Goal: Transaction & Acquisition: Purchase product/service

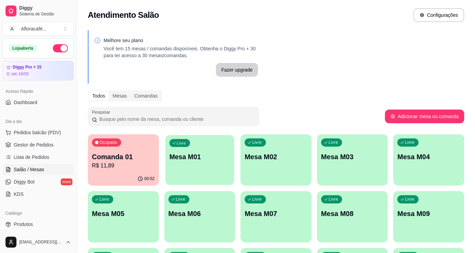
click at [187, 162] on div "Livre Mesa M01" at bounding box center [199, 156] width 69 height 42
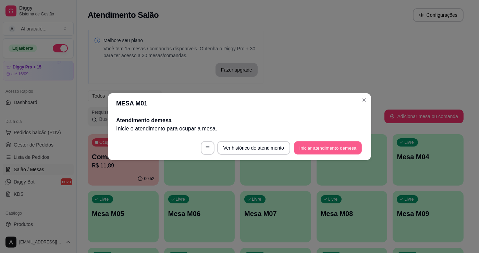
click at [320, 142] on button "Iniciar atendimento de mesa" at bounding box center [328, 147] width 68 height 13
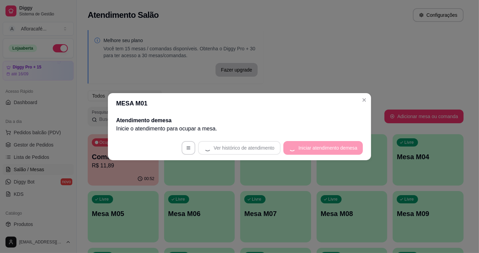
click at [318, 146] on footer "Ver histórico de atendimento Iniciar atendimento de mesa" at bounding box center [239, 148] width 263 height 25
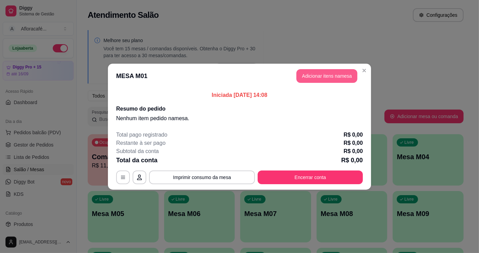
click at [337, 74] on button "Adicionar itens na mesa" at bounding box center [327, 76] width 61 height 14
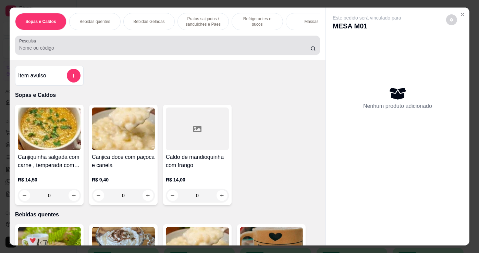
click at [214, 48] on input "Pesquisa" at bounding box center [164, 48] width 291 height 7
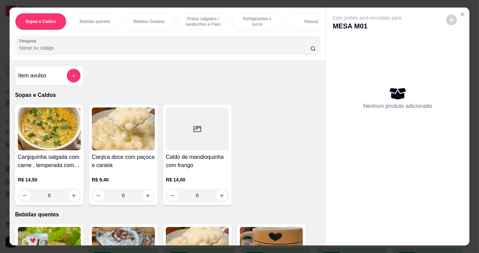
click at [114, 51] on input "Pesquisa" at bounding box center [164, 48] width 291 height 7
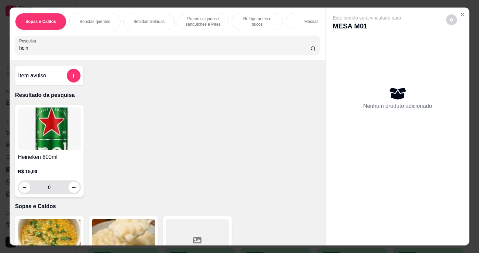
type input "hein"
click at [72, 187] on icon "increase-product-quantity" at bounding box center [74, 187] width 5 height 5
type input "1"
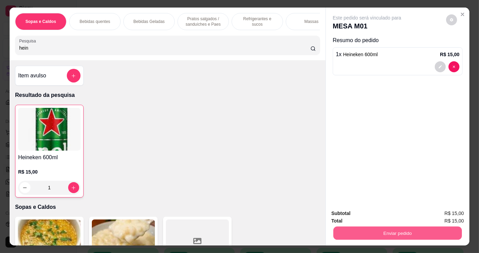
click at [348, 228] on button "Enviar pedido" at bounding box center [398, 233] width 129 height 13
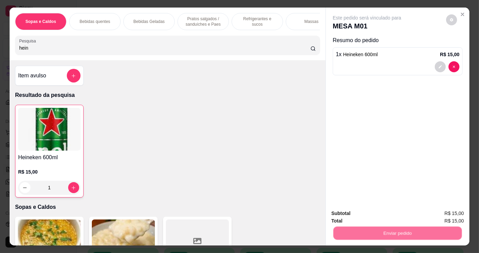
click at [359, 213] on button "Não registrar e enviar pedido" at bounding box center [375, 214] width 71 height 13
